Goal: Task Accomplishment & Management: Manage account settings

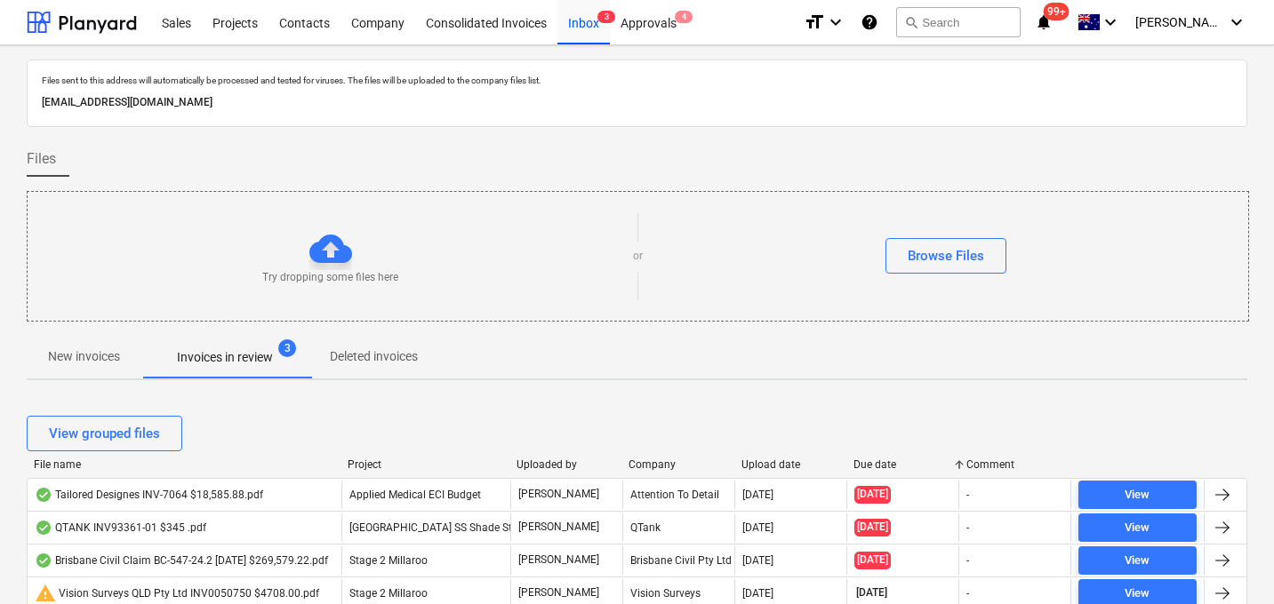
scroll to position [54, 0]
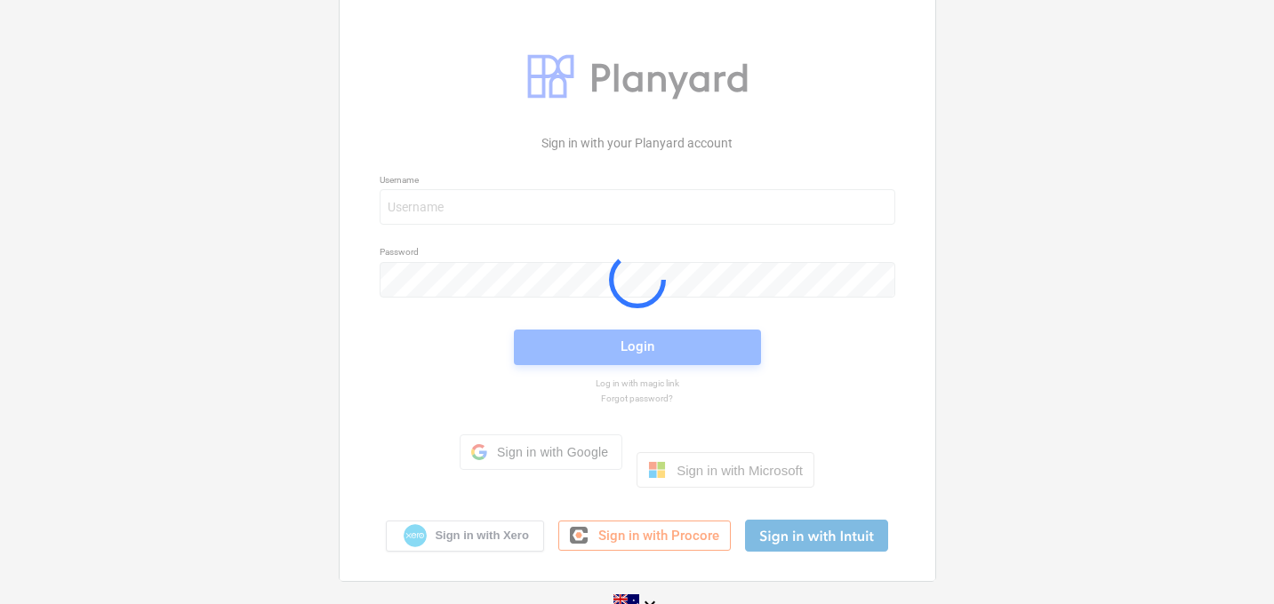
scroll to position [19, 0]
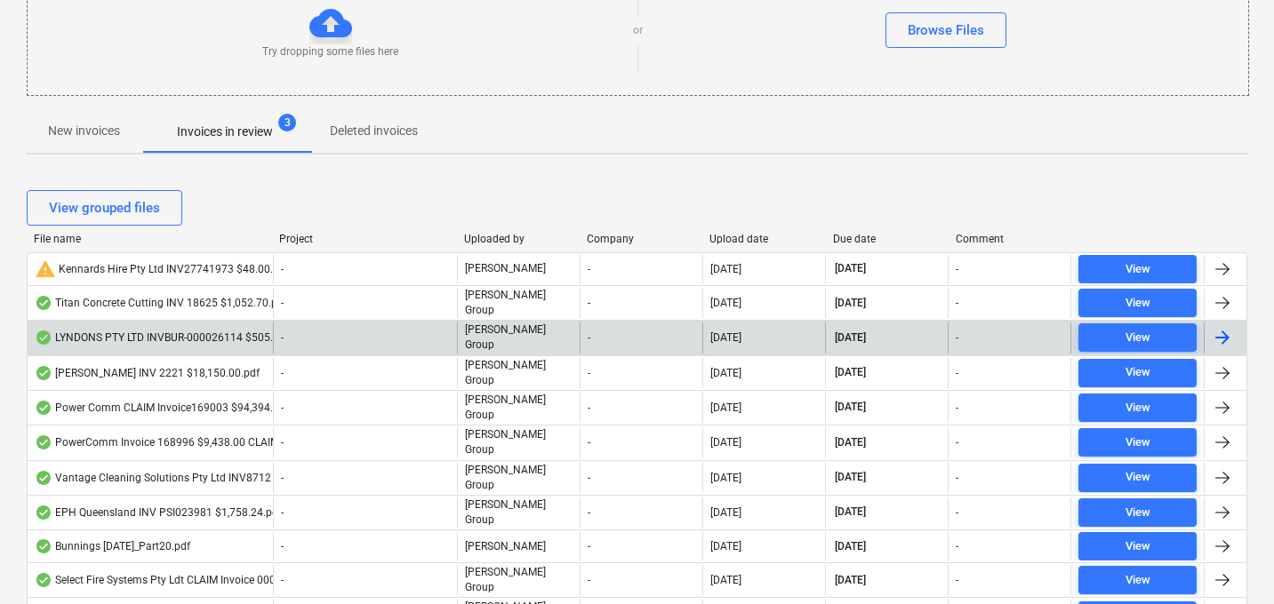
scroll to position [236, 0]
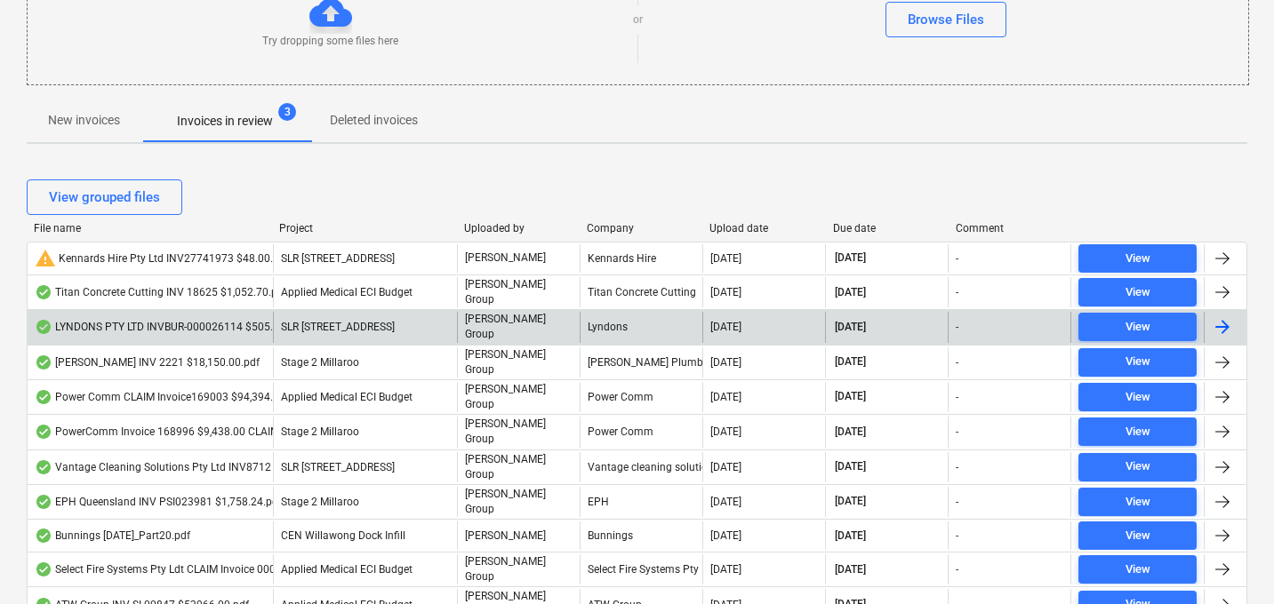
click at [861, 230] on div "Due date" at bounding box center [887, 228] width 108 height 12
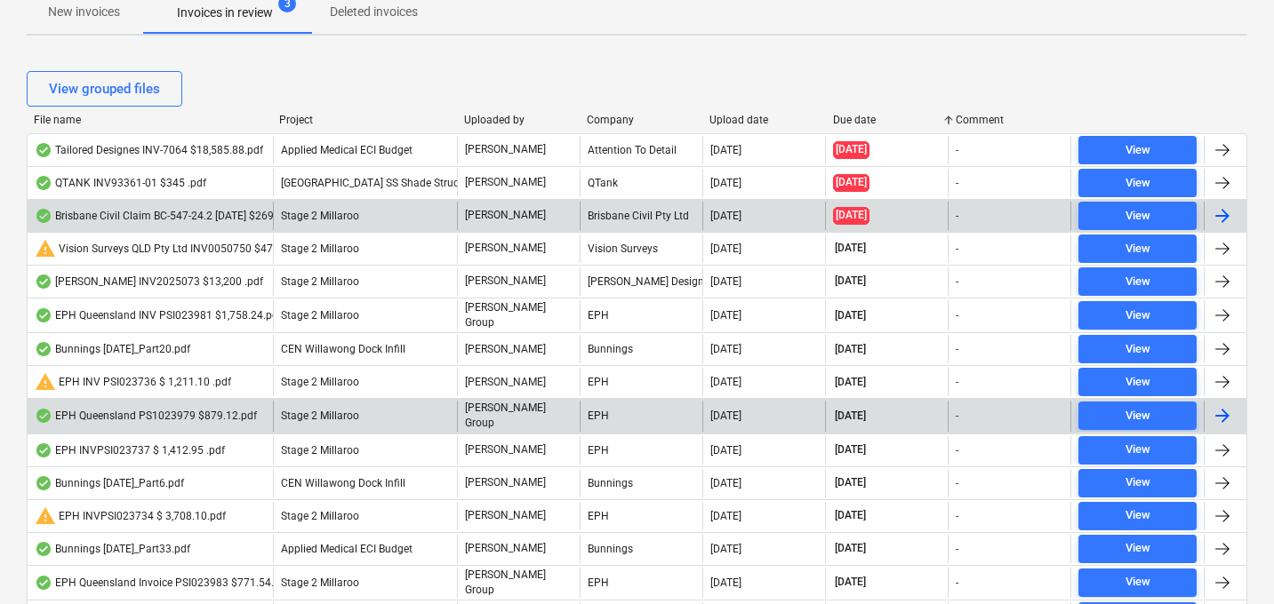
scroll to position [354, 0]
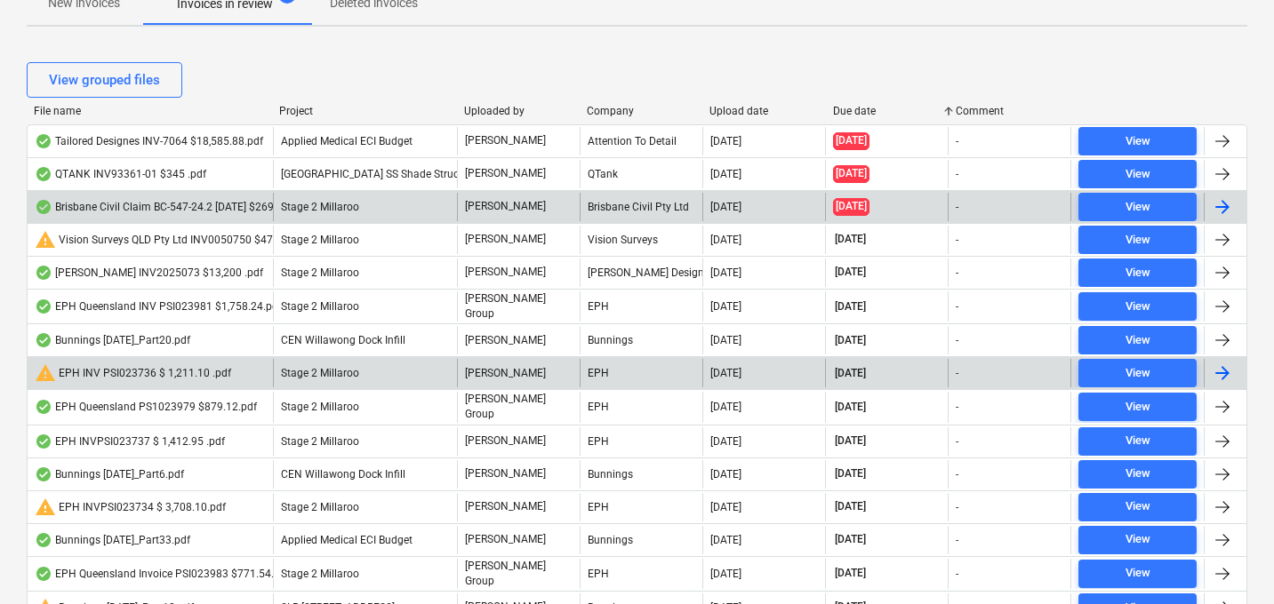
click at [147, 376] on div "warning EPH INV PSI023736 $ 1,211.10 .pdf" at bounding box center [133, 373] width 196 height 21
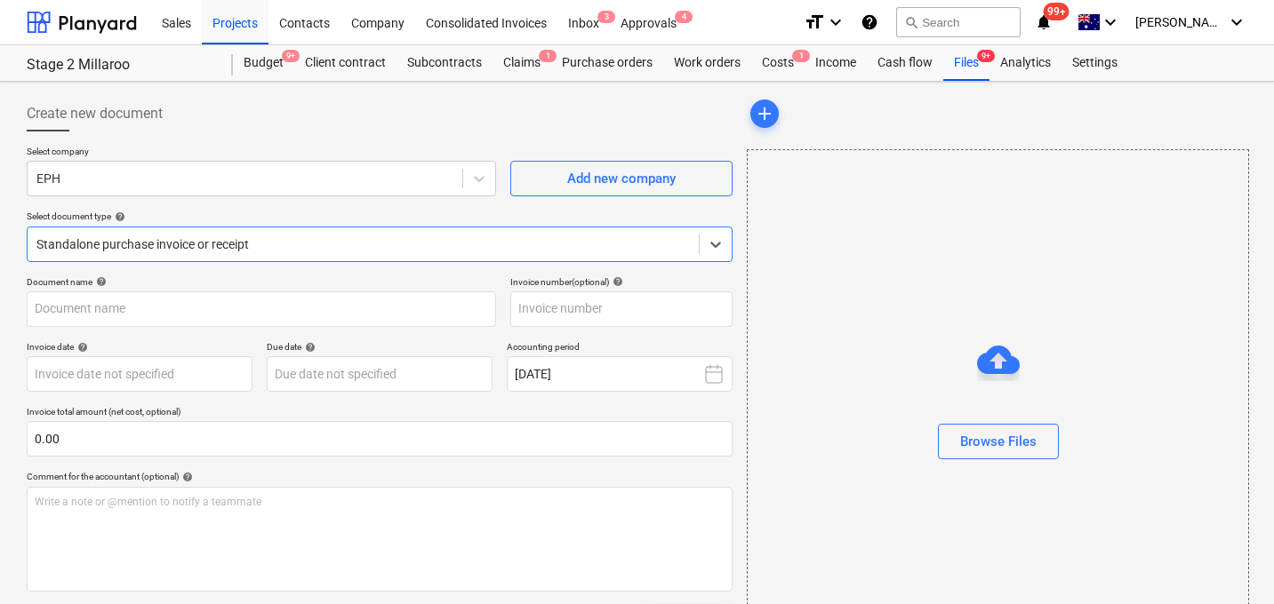
type input "PSI023736"
type input "[DATE]"
type input "31 Aug 2025"
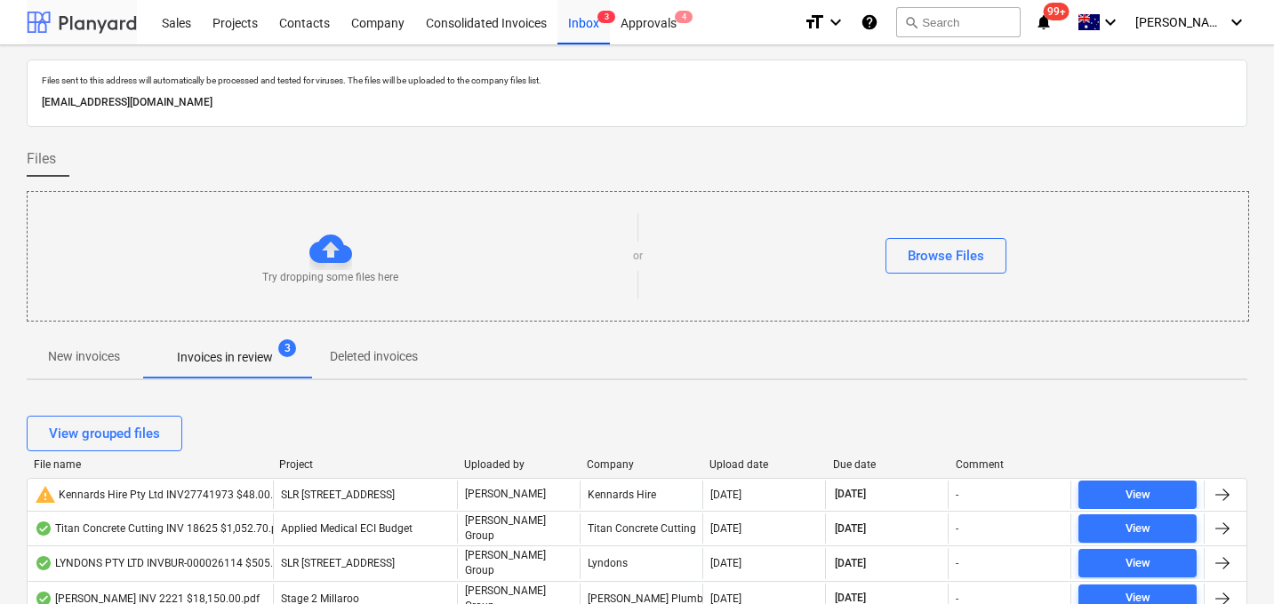
click at [101, 20] on div at bounding box center [82, 22] width 110 height 44
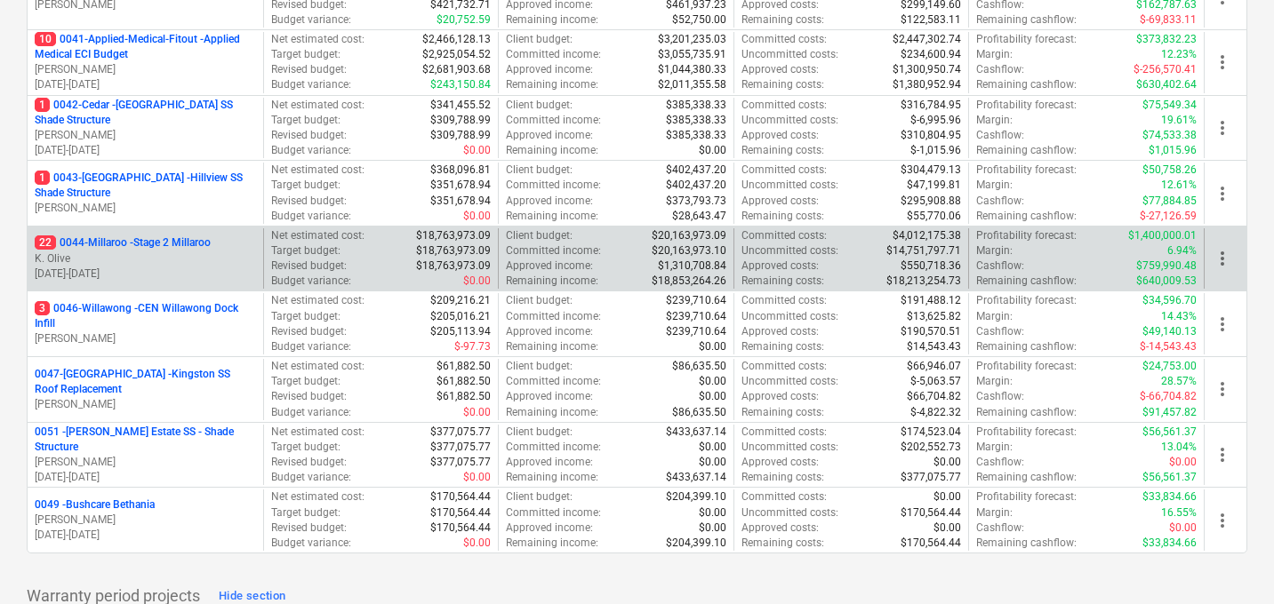
scroll to position [454, 0]
click at [159, 250] on p "22 0044-Millaroo - Stage 2 Millaroo" at bounding box center [123, 243] width 176 height 15
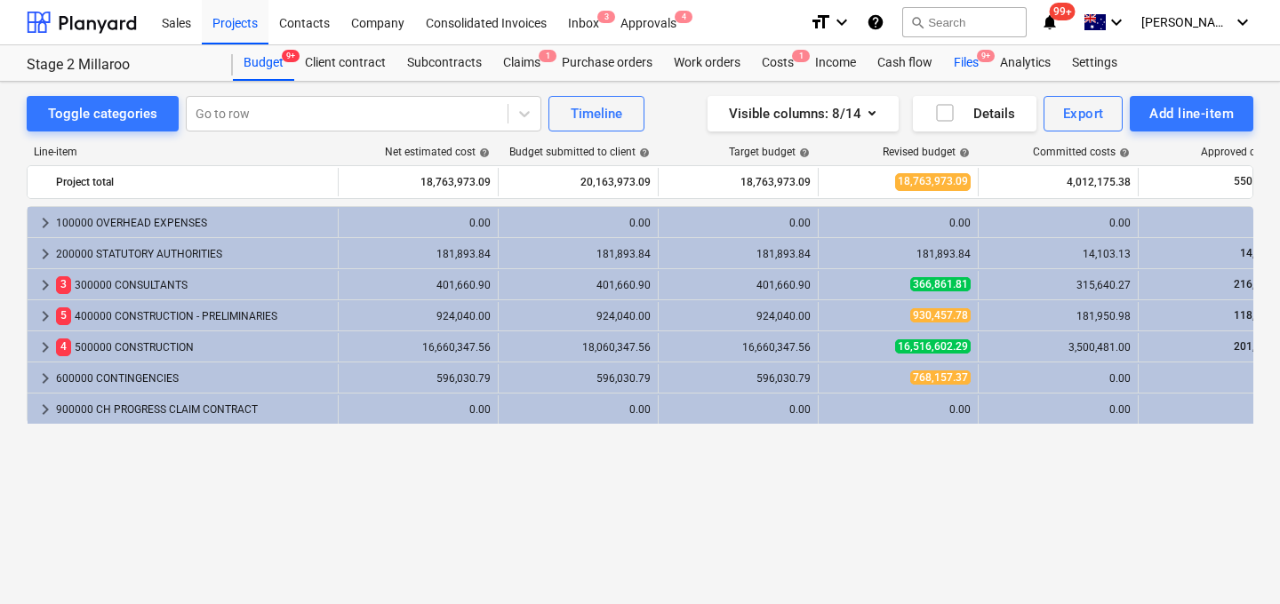
click at [968, 63] on div "Files 9+" at bounding box center [966, 63] width 46 height 36
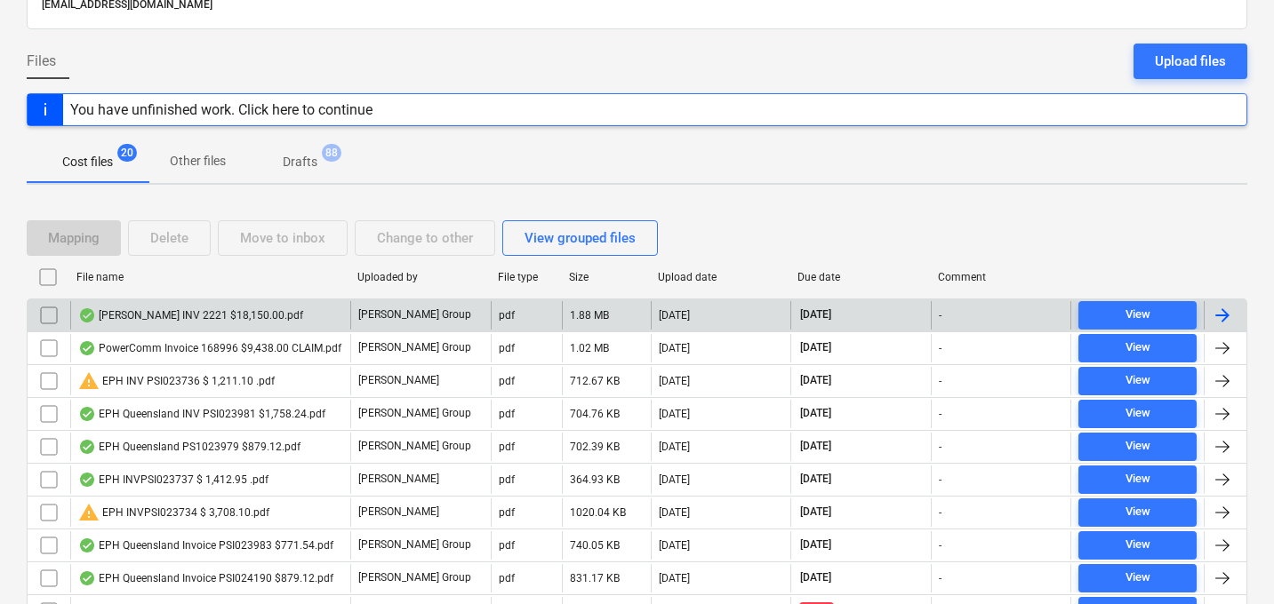
scroll to position [135, 0]
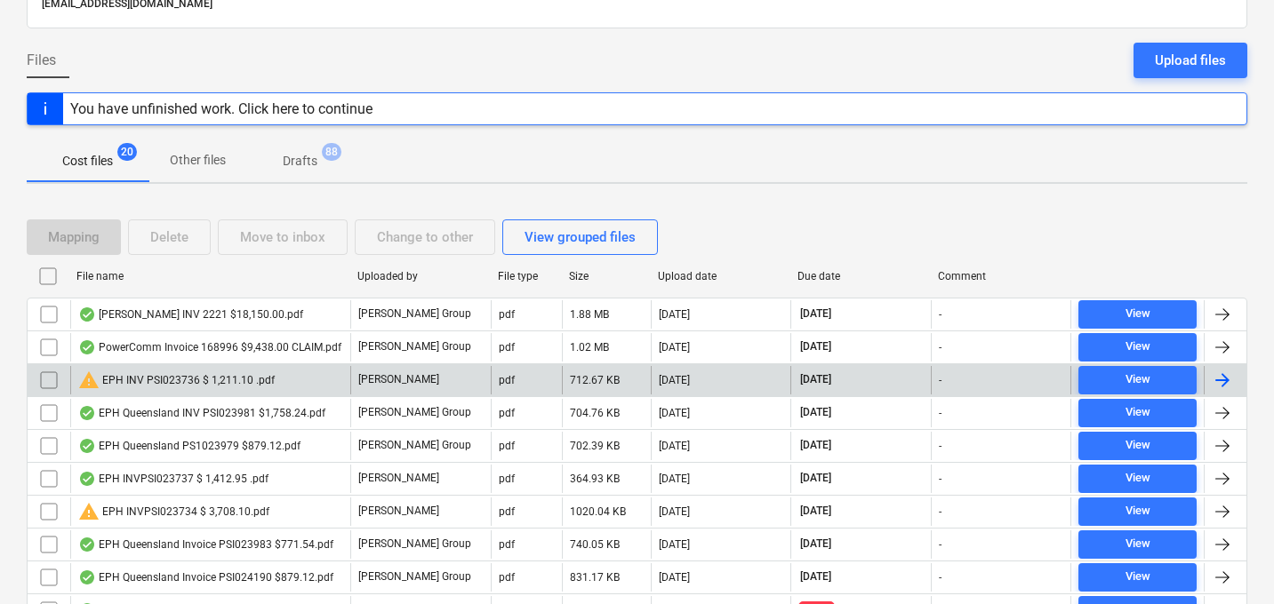
click at [38, 372] on input "checkbox" at bounding box center [49, 380] width 28 height 28
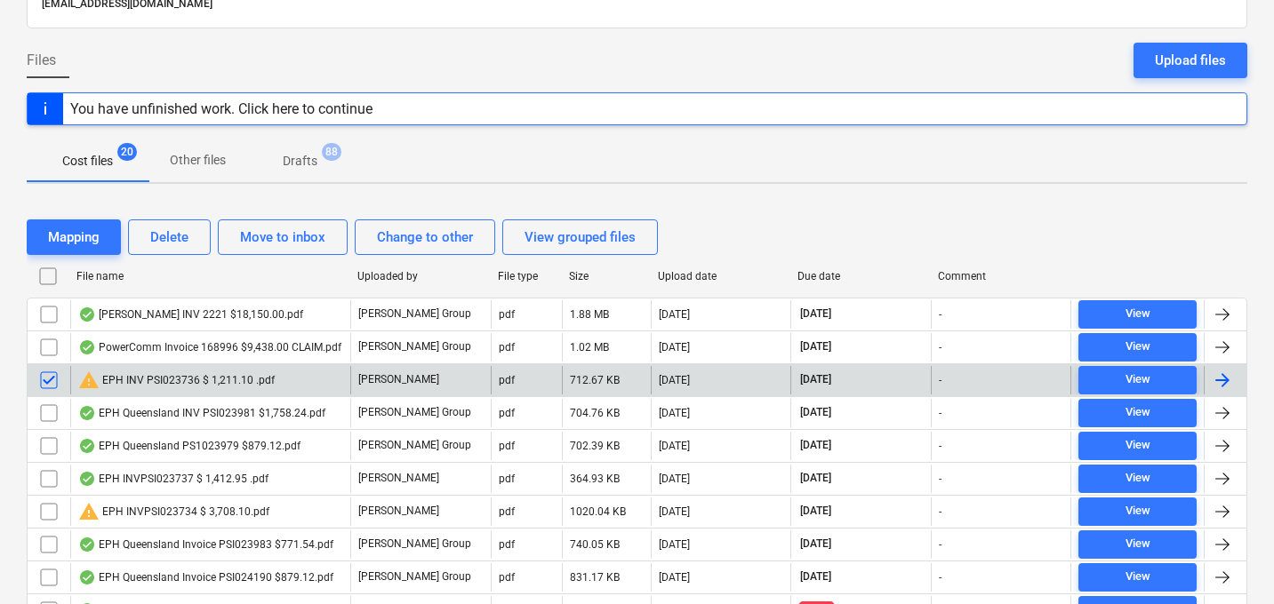
click at [38, 372] on input "checkbox" at bounding box center [49, 380] width 28 height 28
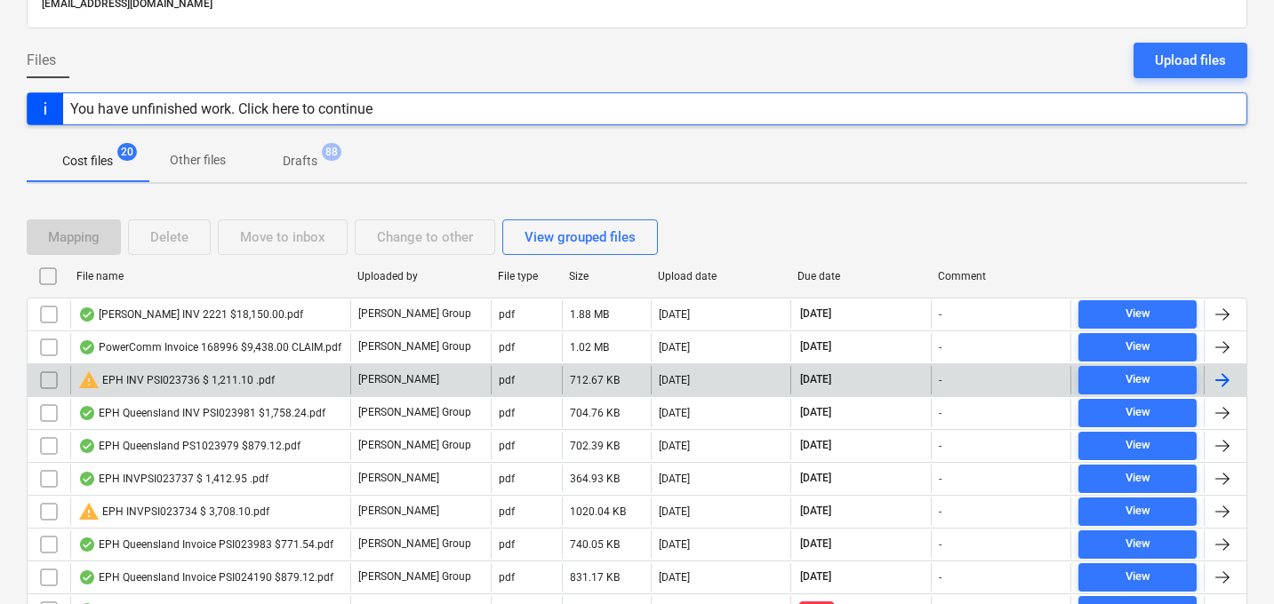
click at [49, 379] on input "checkbox" at bounding box center [49, 380] width 28 height 28
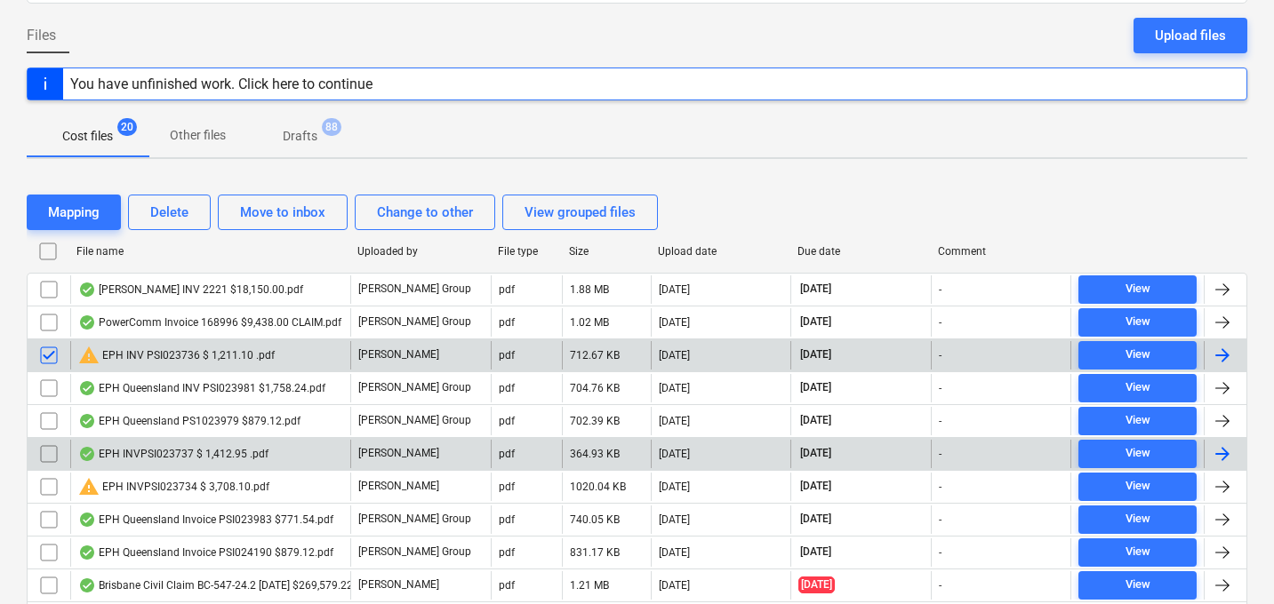
scroll to position [162, 0]
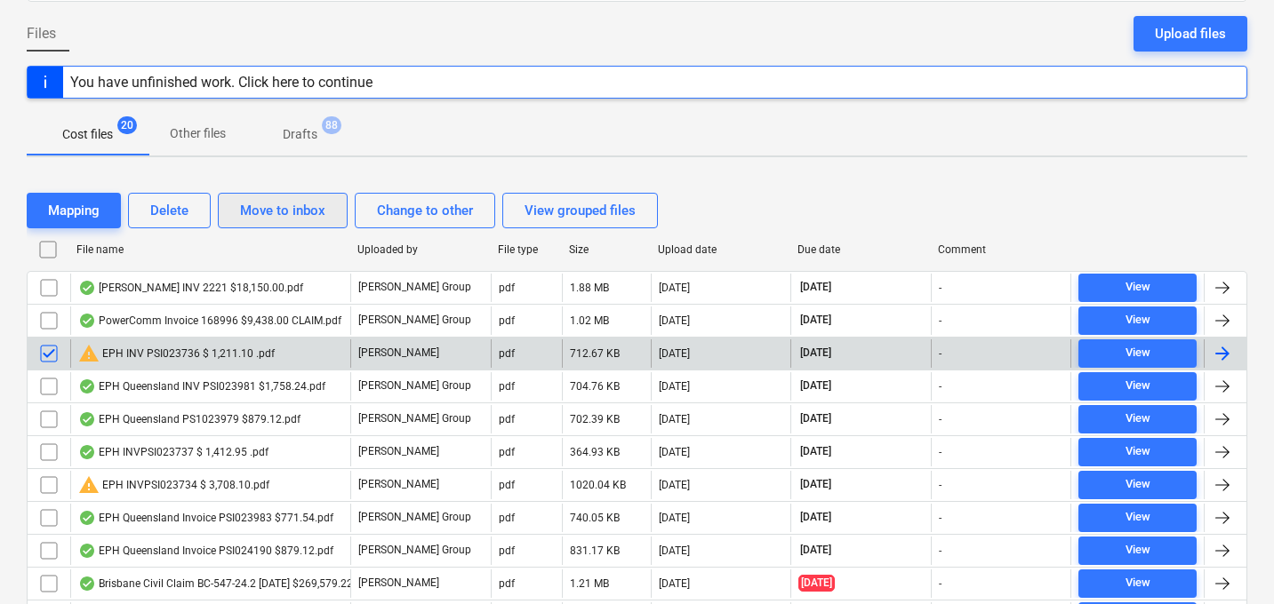
click at [287, 213] on div "Move to inbox" at bounding box center [282, 210] width 85 height 23
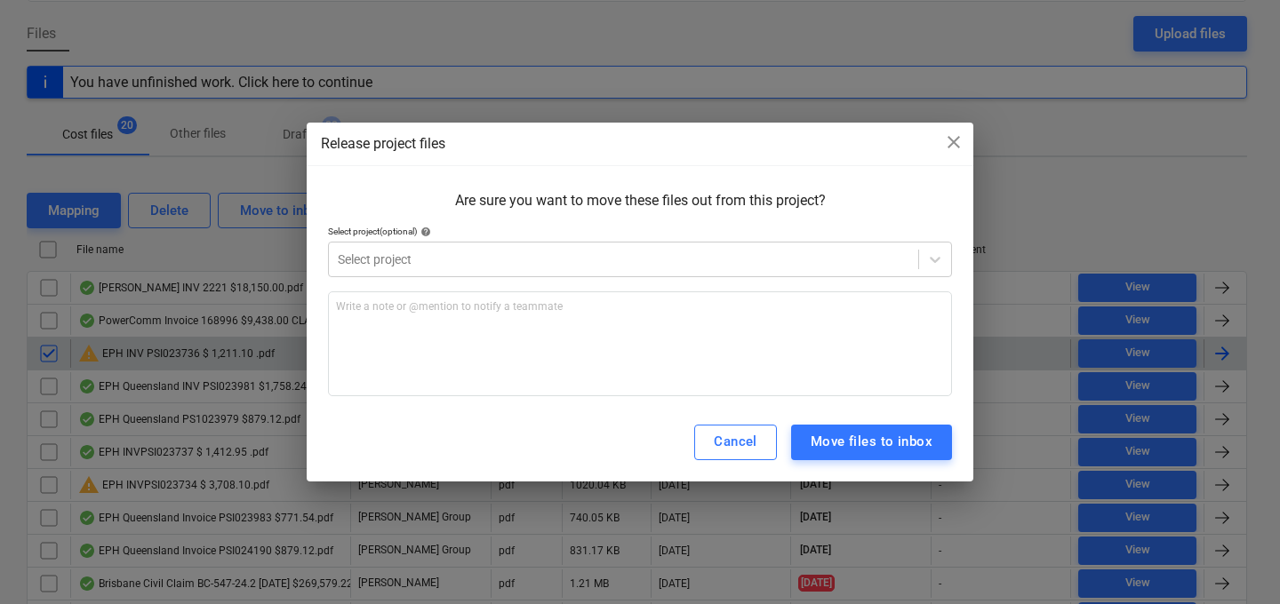
click at [948, 144] on span "close" at bounding box center [953, 142] width 21 height 21
